Goal: Task Accomplishment & Management: Complete application form

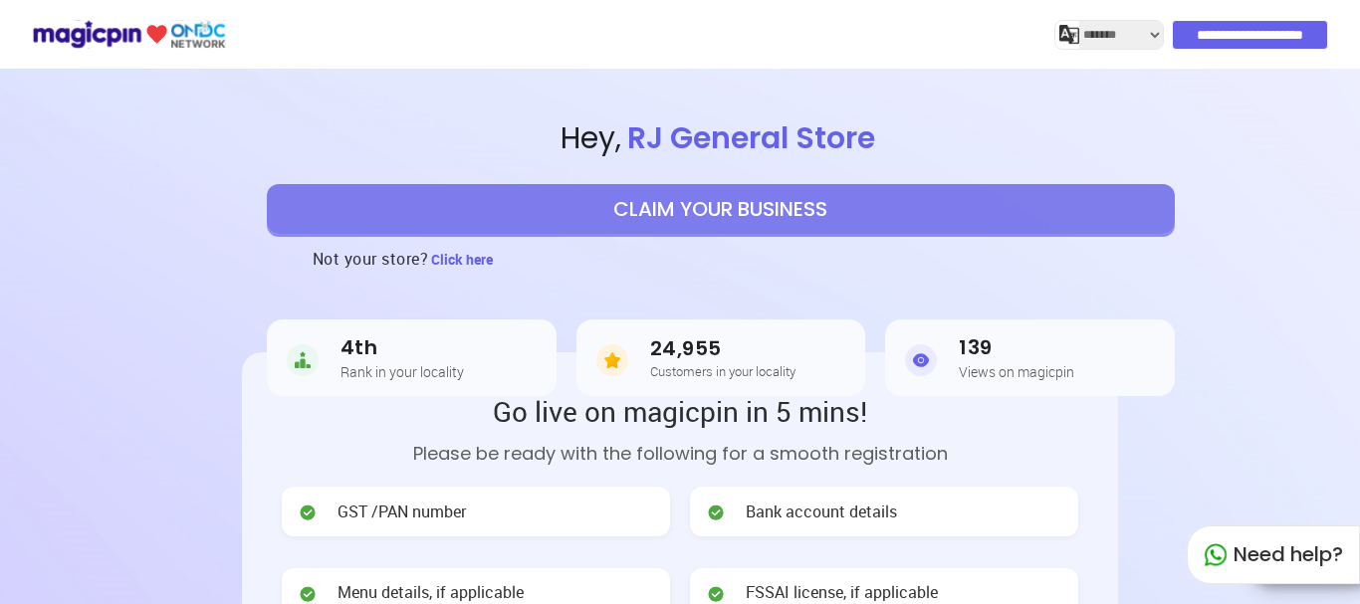
select select "*******"
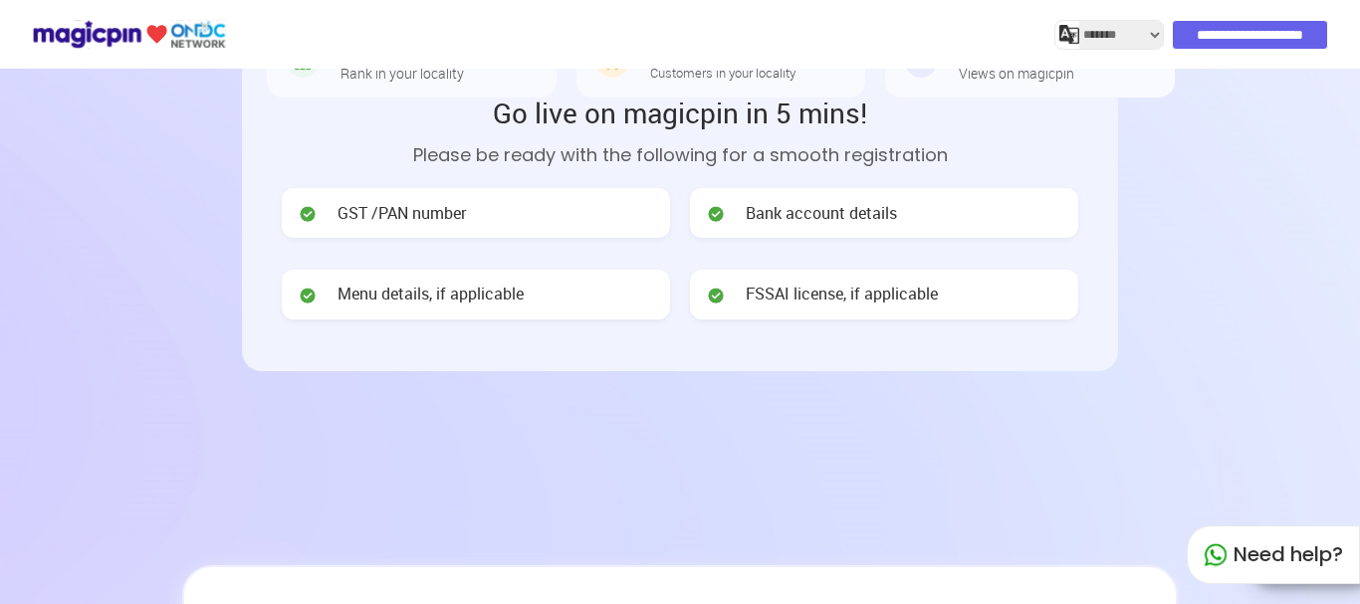
scroll to position [199, 0]
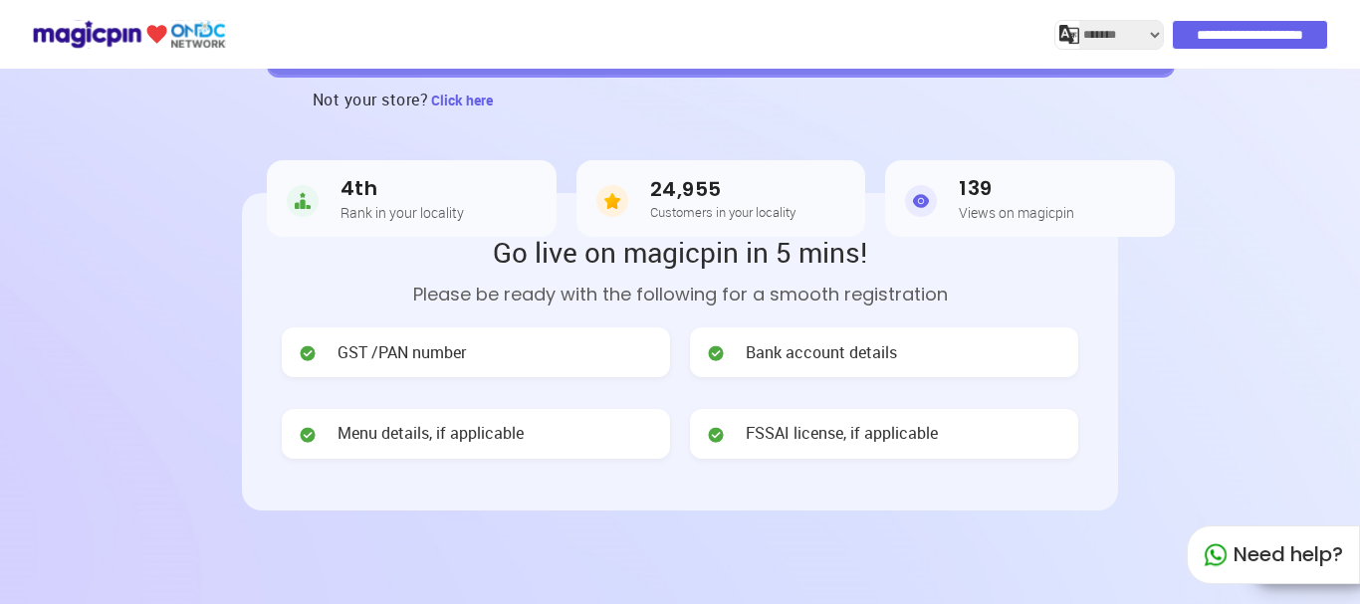
drag, startPoint x: 473, startPoint y: 330, endPoint x: 469, endPoint y: 318, distance: 12.6
click at [471, 328] on div "GST /PAN number" at bounding box center [476, 352] width 388 height 50
click at [469, 327] on div "GST /PAN number" at bounding box center [476, 352] width 388 height 50
click at [441, 341] on span "GST /PAN number" at bounding box center [401, 352] width 128 height 23
click at [459, 412] on div "Menu details, if applicable" at bounding box center [476, 434] width 388 height 50
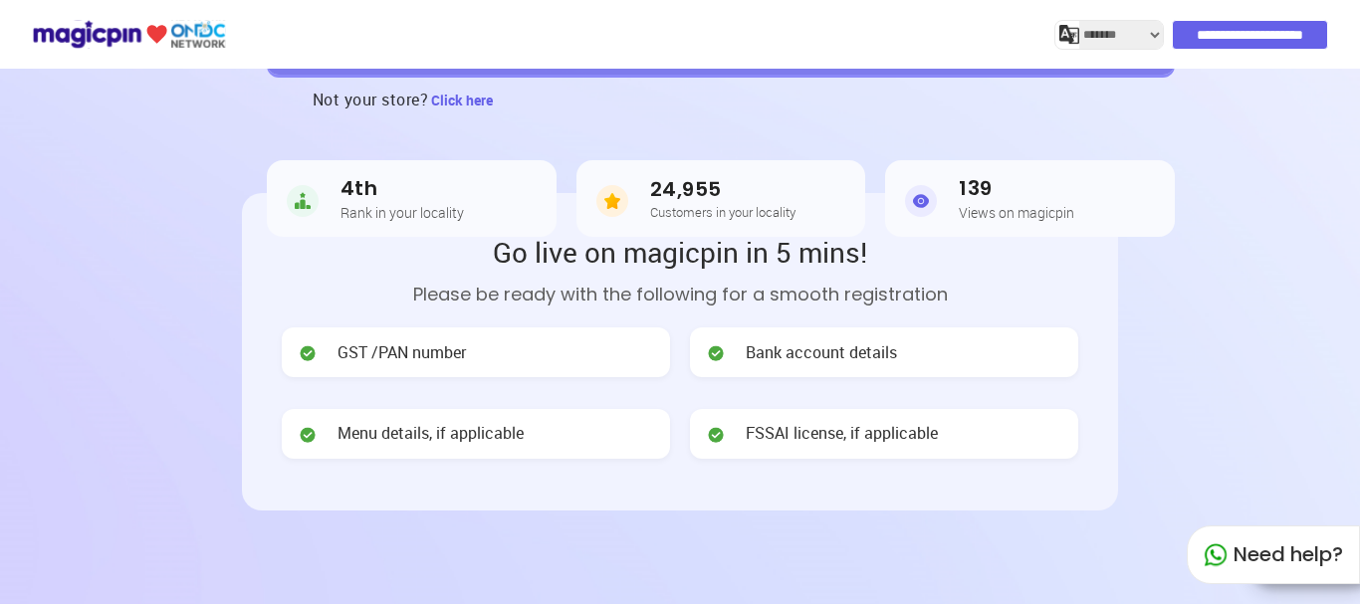
drag, startPoint x: 465, startPoint y: 386, endPoint x: 850, endPoint y: 386, distance: 385.2
click at [466, 422] on span "Menu details, if applicable" at bounding box center [430, 433] width 186 height 23
click at [883, 422] on span "FSSAI license, if applicable" at bounding box center [841, 433] width 192 height 23
drag, startPoint x: 841, startPoint y: 224, endPoint x: 828, endPoint y: 177, distance: 48.5
click at [828, 177] on header "**********" at bounding box center [680, 331] width 1360 height 846
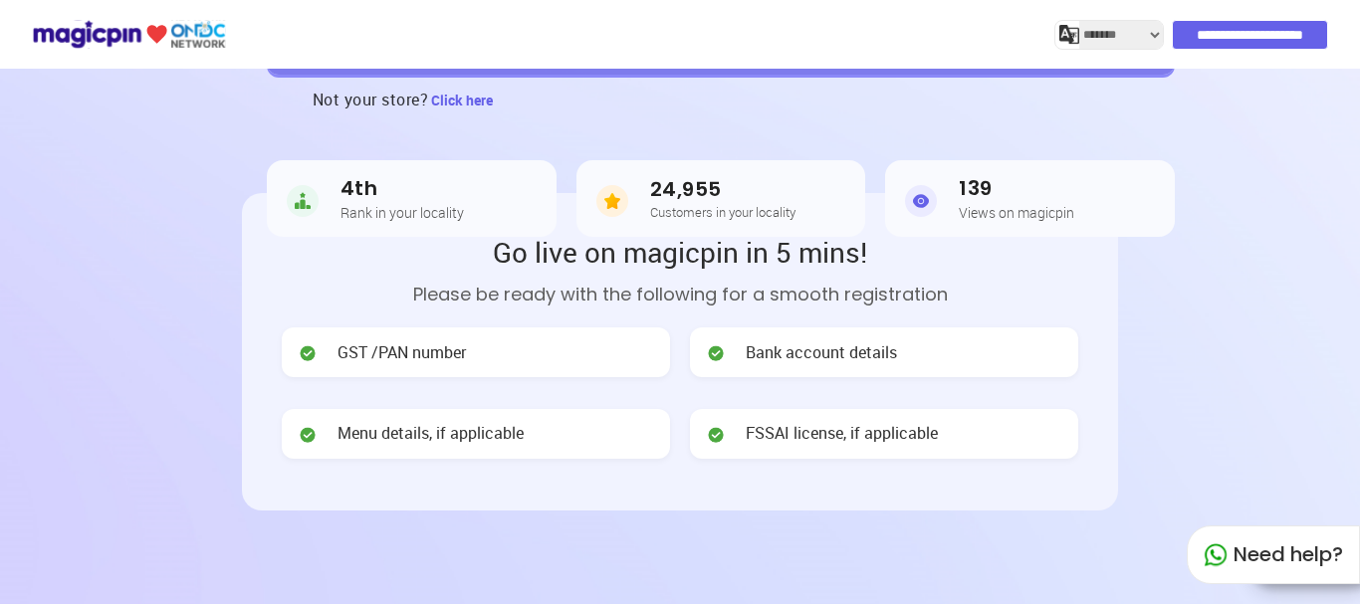
drag, startPoint x: 795, startPoint y: 130, endPoint x: 710, endPoint y: 179, distance: 98.5
click at [776, 160] on article "24,955 Customers in your locality" at bounding box center [721, 198] width 290 height 77
drag, startPoint x: 706, startPoint y: 160, endPoint x: 932, endPoint y: 155, distance: 226.0
click at [754, 178] on h3 "24,955" at bounding box center [722, 189] width 145 height 23
click at [994, 205] on h5 "Views on magicpin" at bounding box center [1015, 212] width 115 height 15
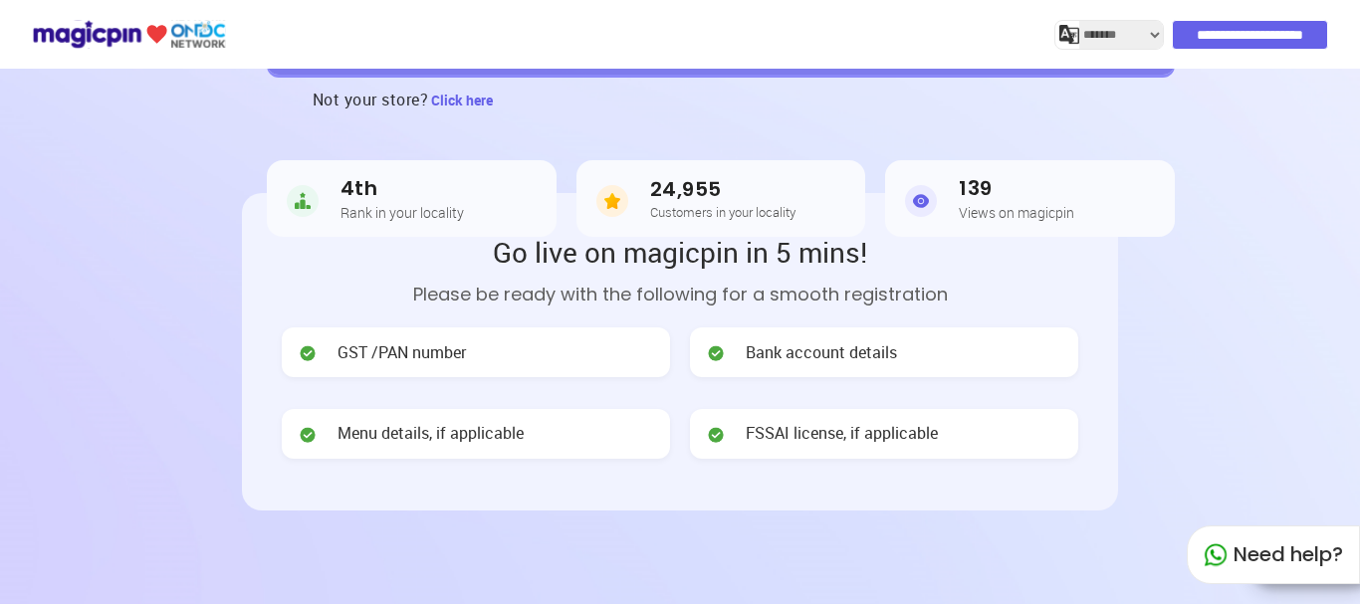
click at [991, 205] on h5 "Views on magicpin" at bounding box center [1015, 212] width 115 height 15
drag, startPoint x: 428, startPoint y: 120, endPoint x: 342, endPoint y: 160, distance: 94.4
click at [400, 160] on article "4th Rank in your locality" at bounding box center [412, 198] width 290 height 77
click at [342, 177] on h3 "4th" at bounding box center [401, 188] width 123 height 23
